Goal: Task Accomplishment & Management: Manage account settings

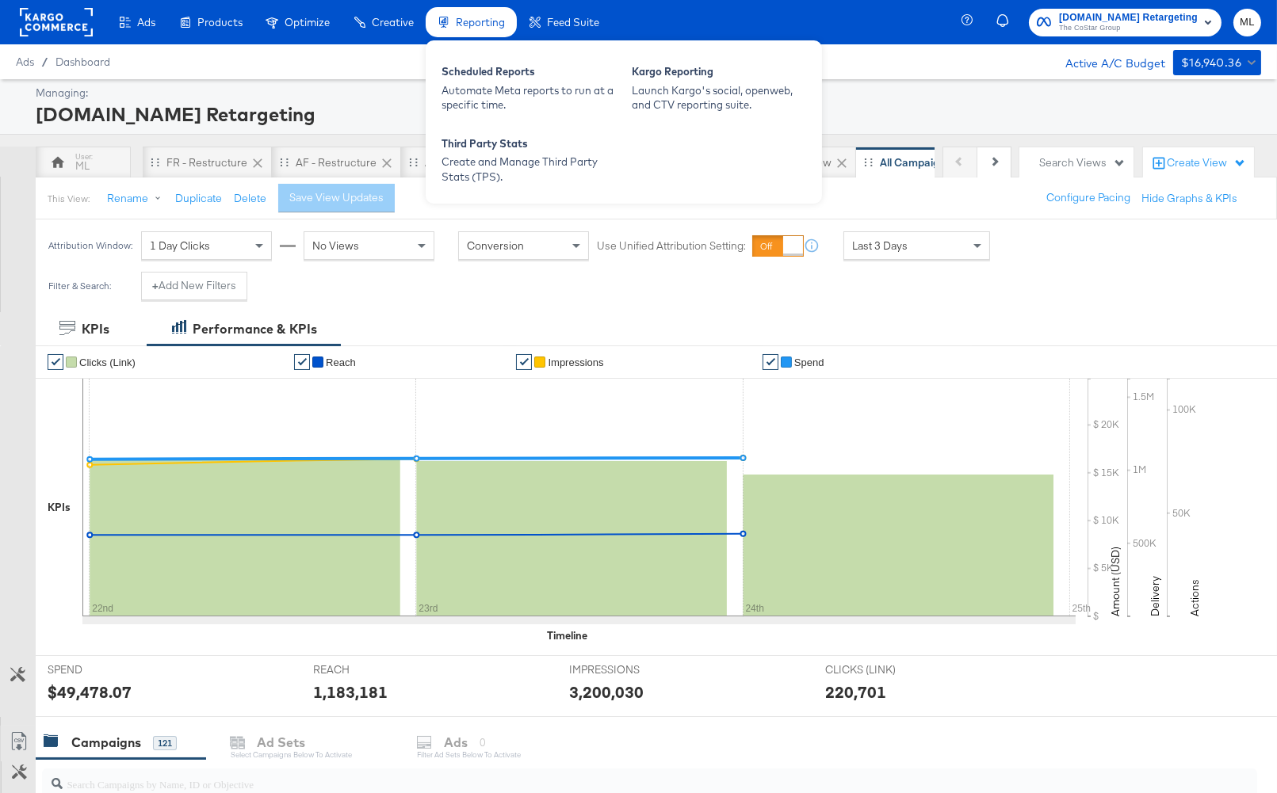
click at [500, 20] on span "Reporting" at bounding box center [480, 22] width 49 height 13
click at [487, 64] on div "Scheduled Reports" at bounding box center [528, 73] width 174 height 19
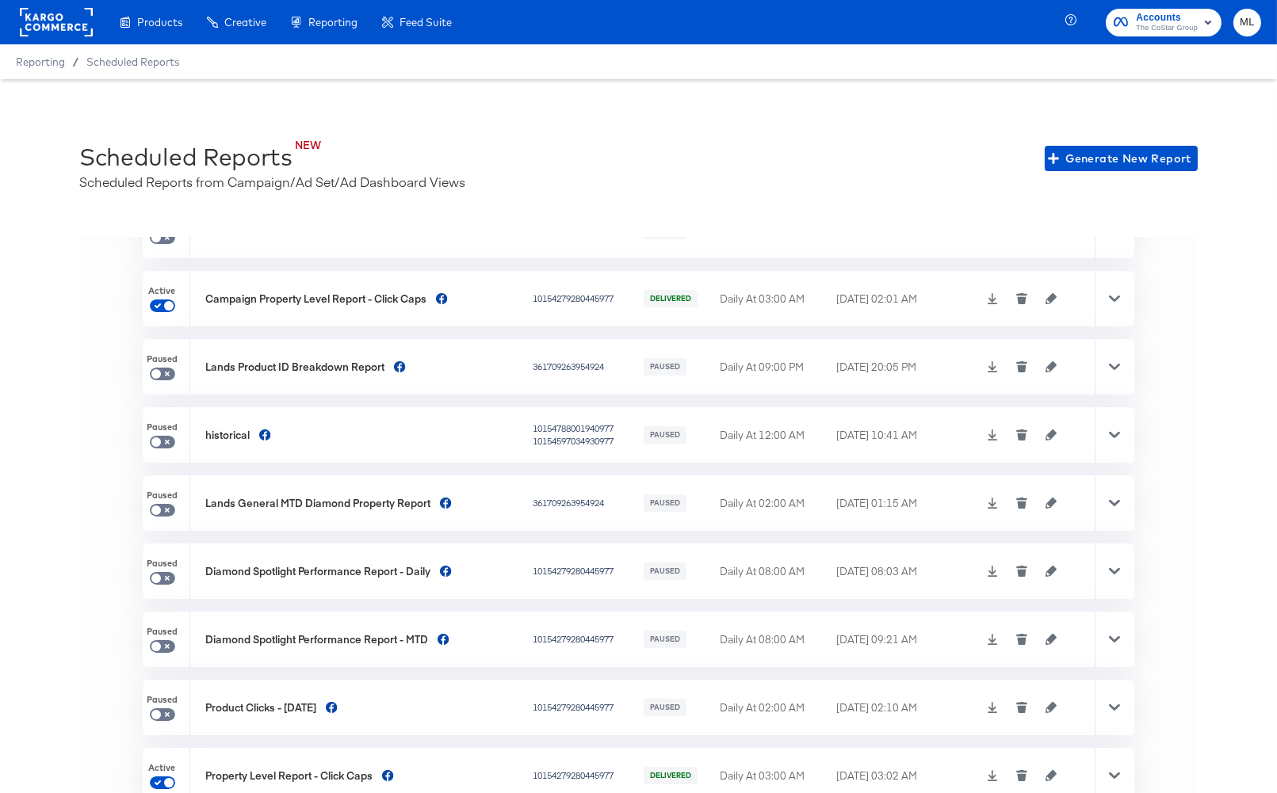
scroll to position [35, 0]
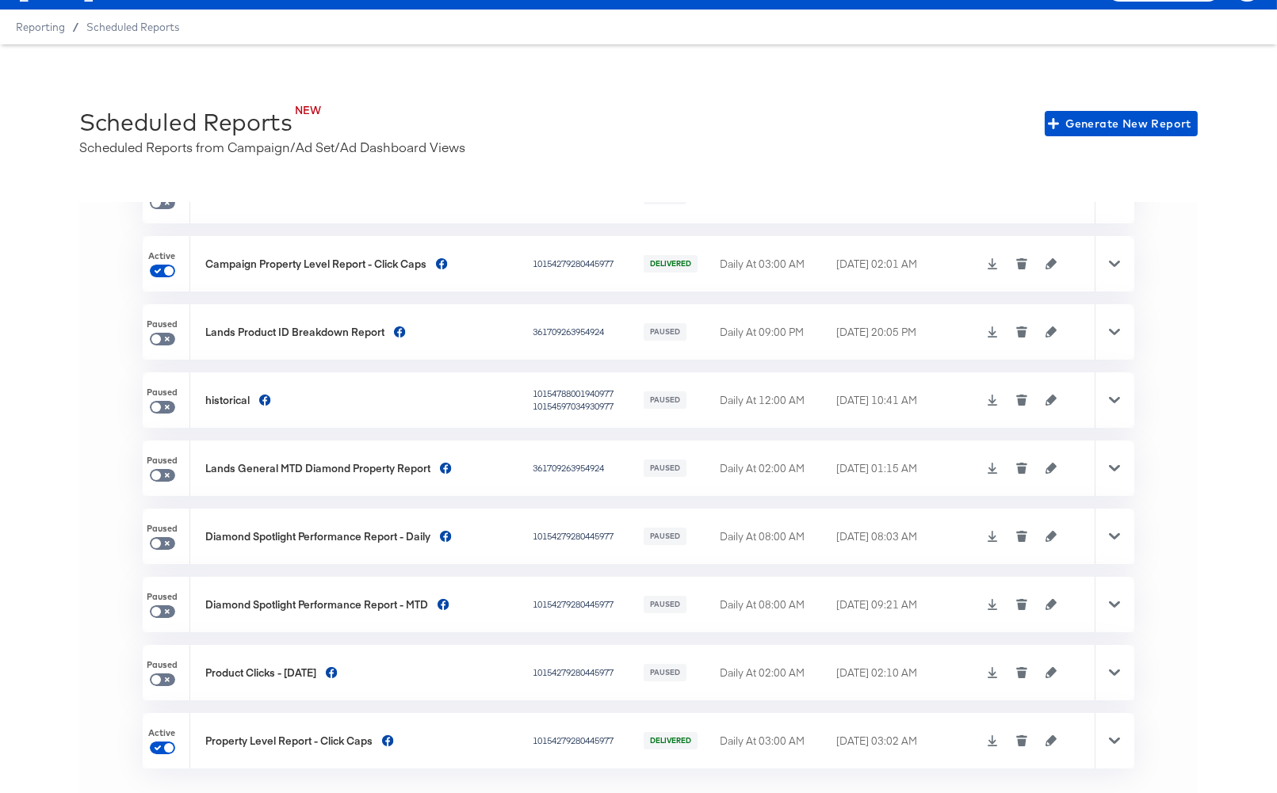
click at [1046, 738] on icon "button" at bounding box center [1050, 740] width 11 height 11
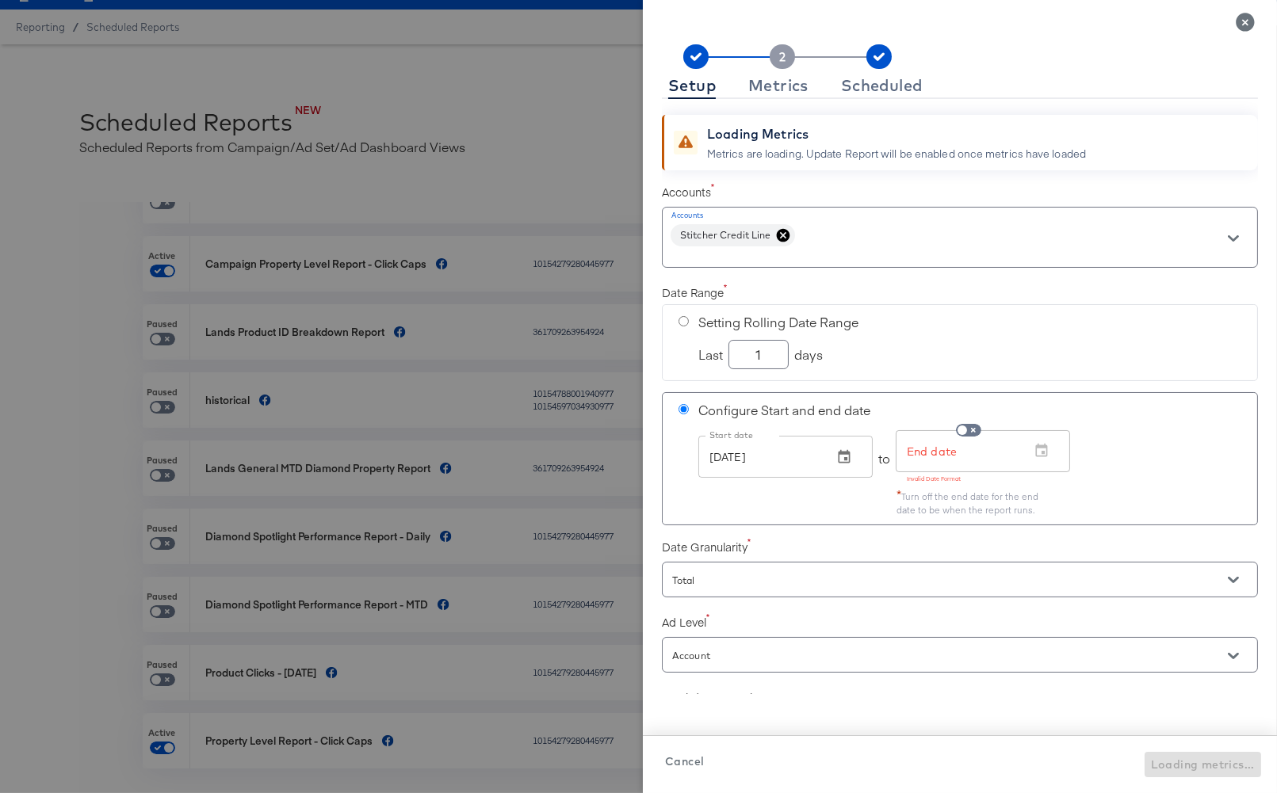
click at [693, 759] on span "Cancel" at bounding box center [684, 762] width 39 height 20
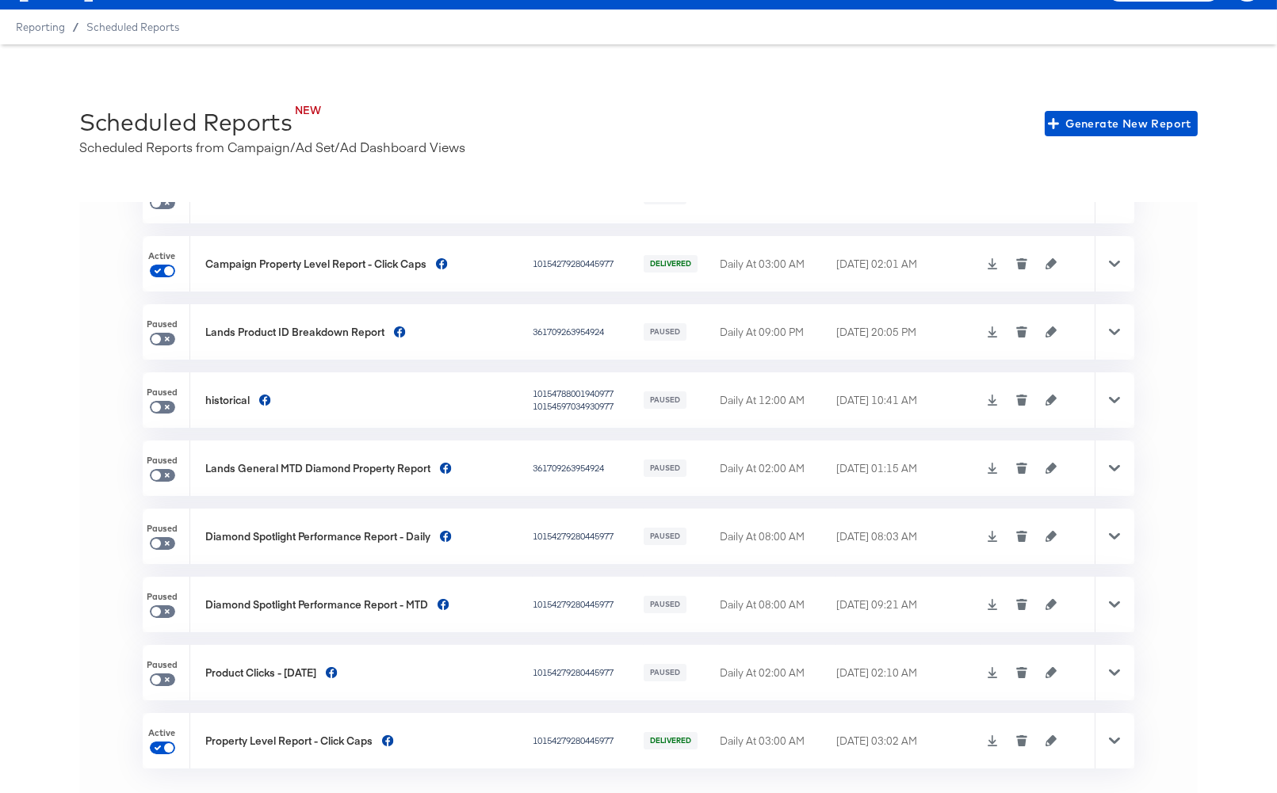
click at [1056, 265] on button "button" at bounding box center [1051, 263] width 24 height 11
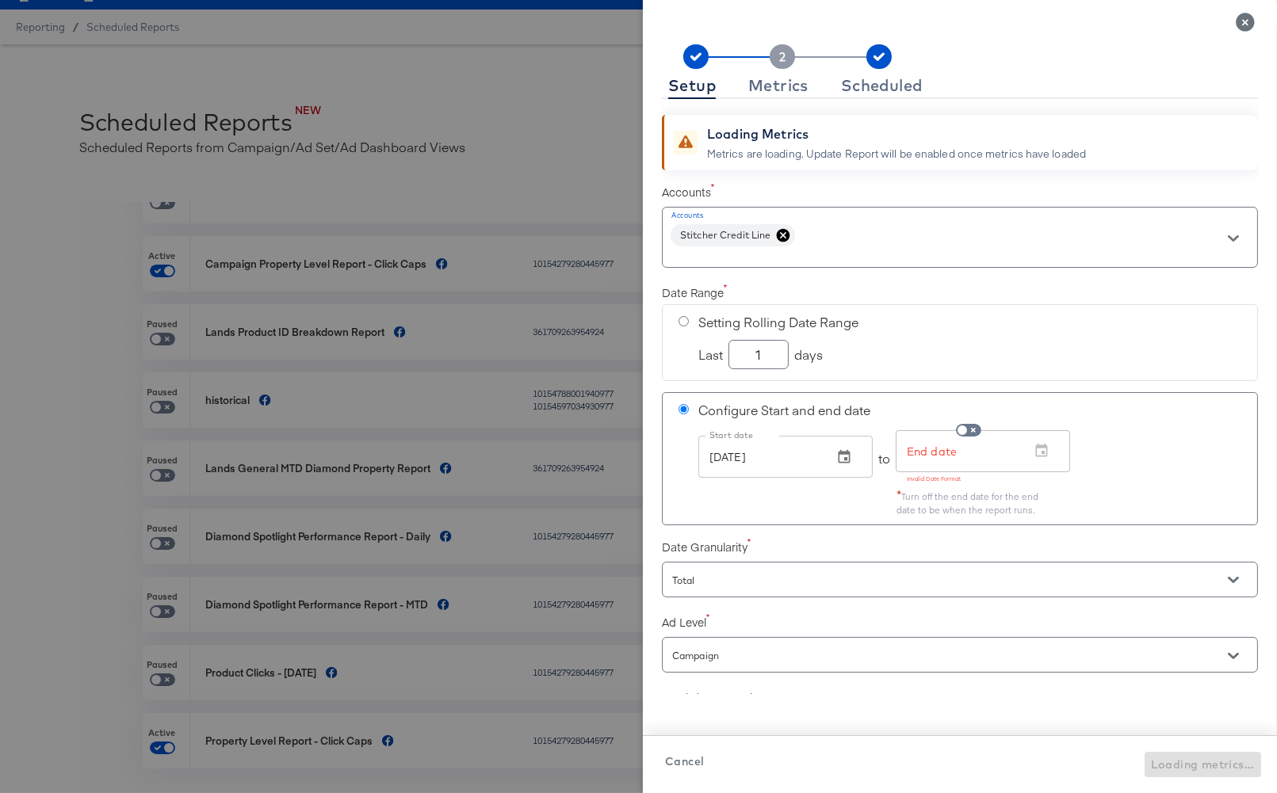
click at [678, 757] on span "Cancel" at bounding box center [684, 762] width 39 height 20
